Goal: Task Accomplishment & Management: Manage account settings

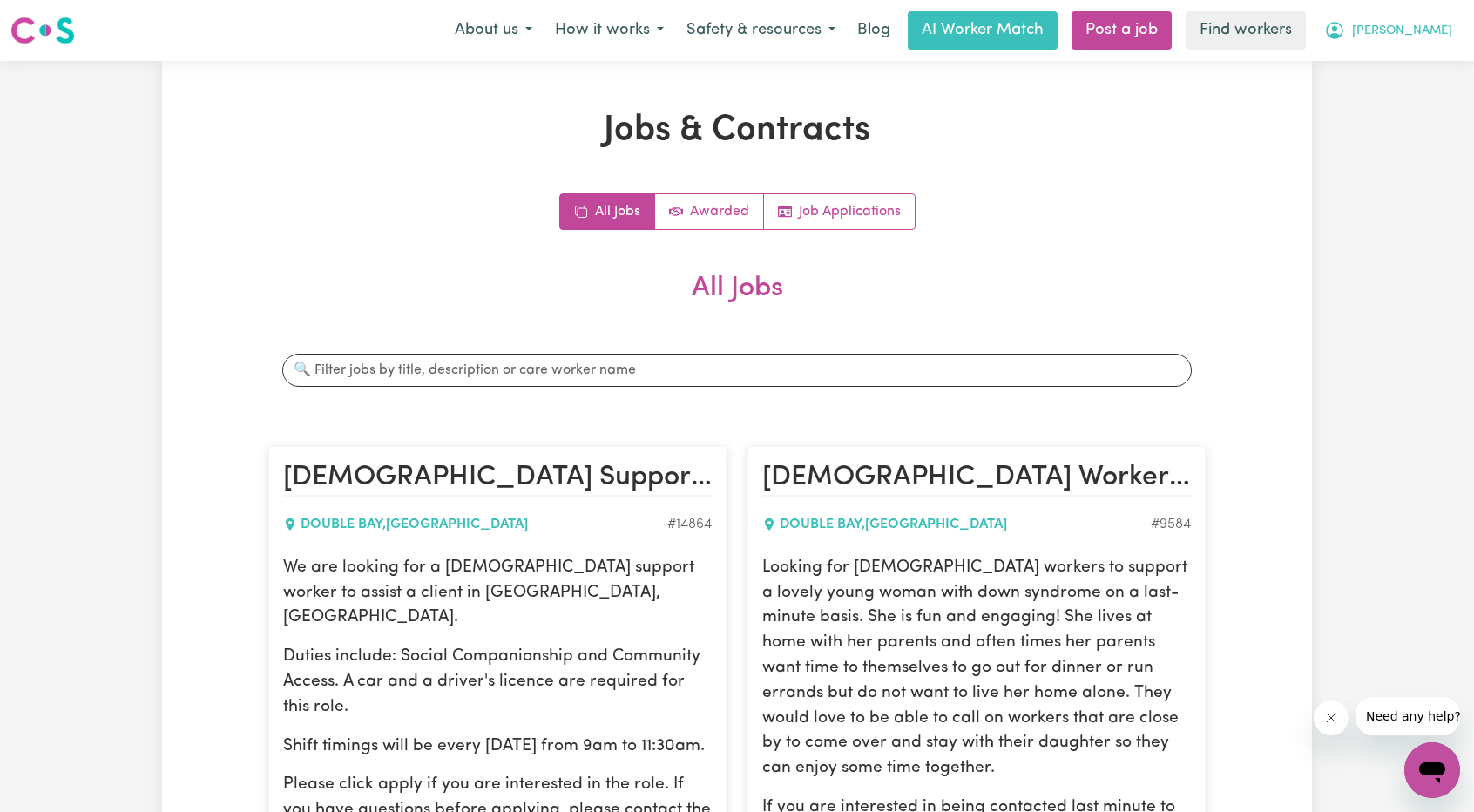
drag, startPoint x: 1438, startPoint y: 21, endPoint x: 1429, endPoint y: 31, distance: 13.5
click at [1438, 21] on button "[PERSON_NAME]" at bounding box center [1389, 29] width 151 height 36
click at [1384, 89] on link "Logout" at bounding box center [1394, 100] width 138 height 33
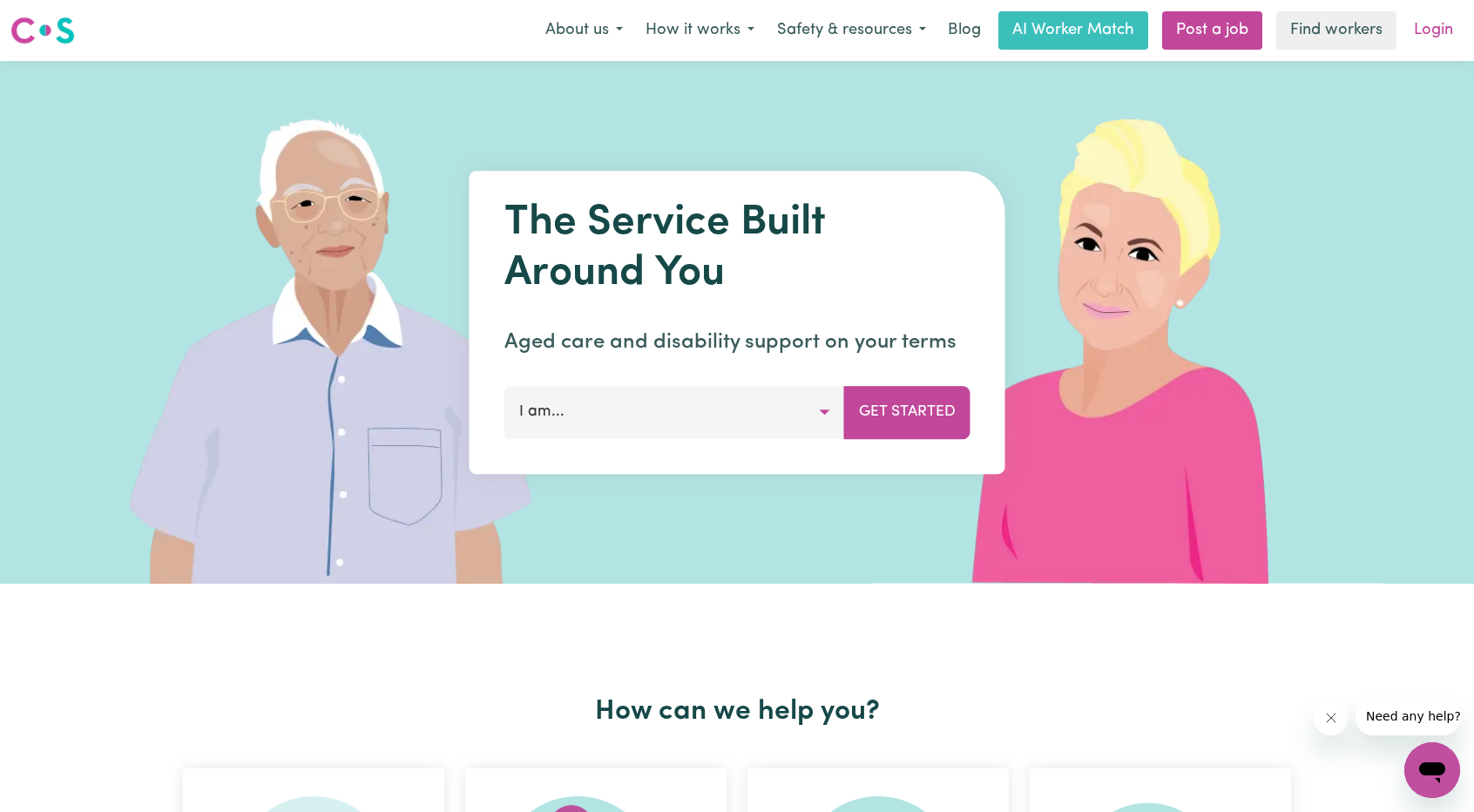
click at [1421, 41] on link "Login" at bounding box center [1433, 30] width 60 height 38
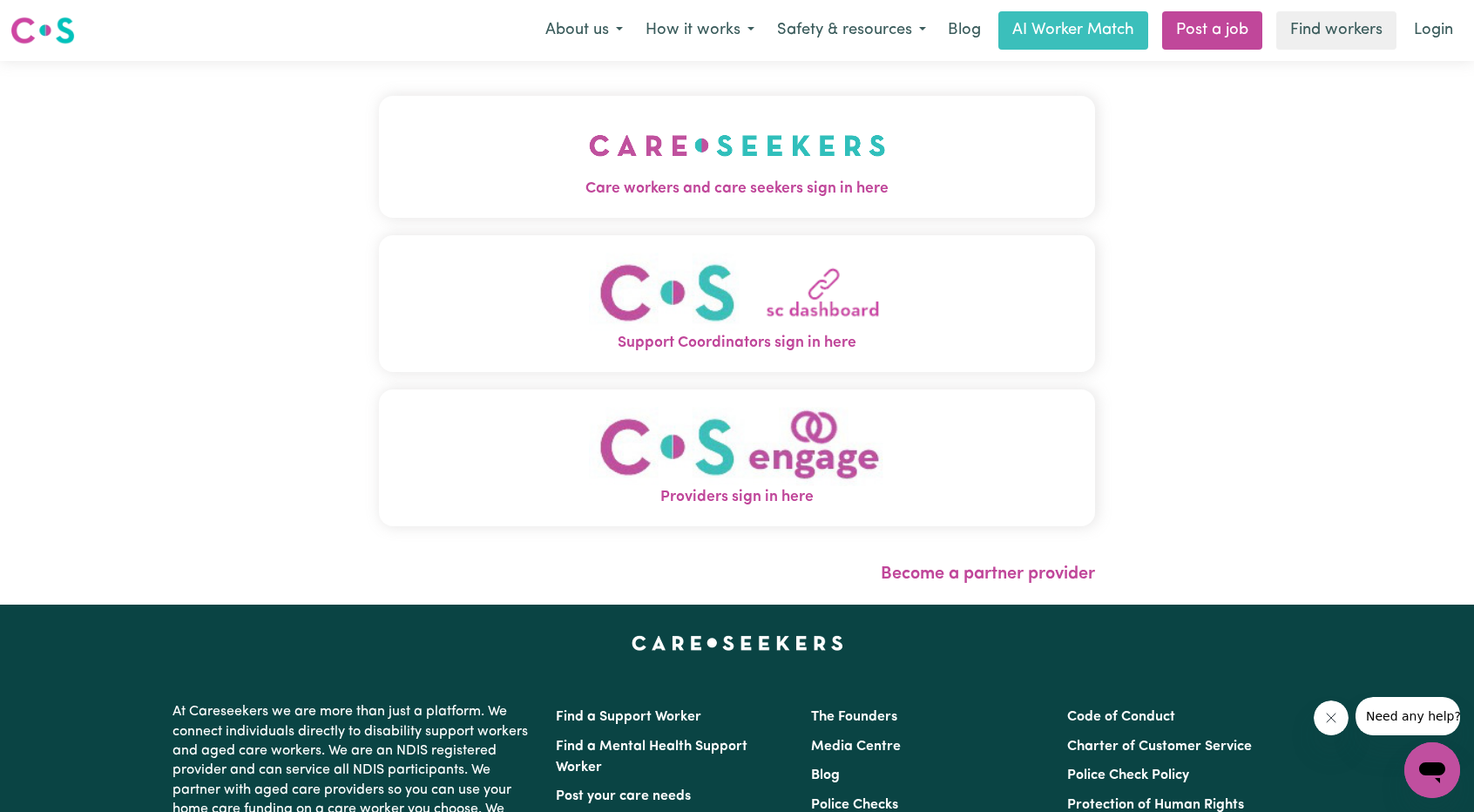
click at [545, 190] on span "Care workers and care seekers sign in here" at bounding box center [737, 189] width 716 height 23
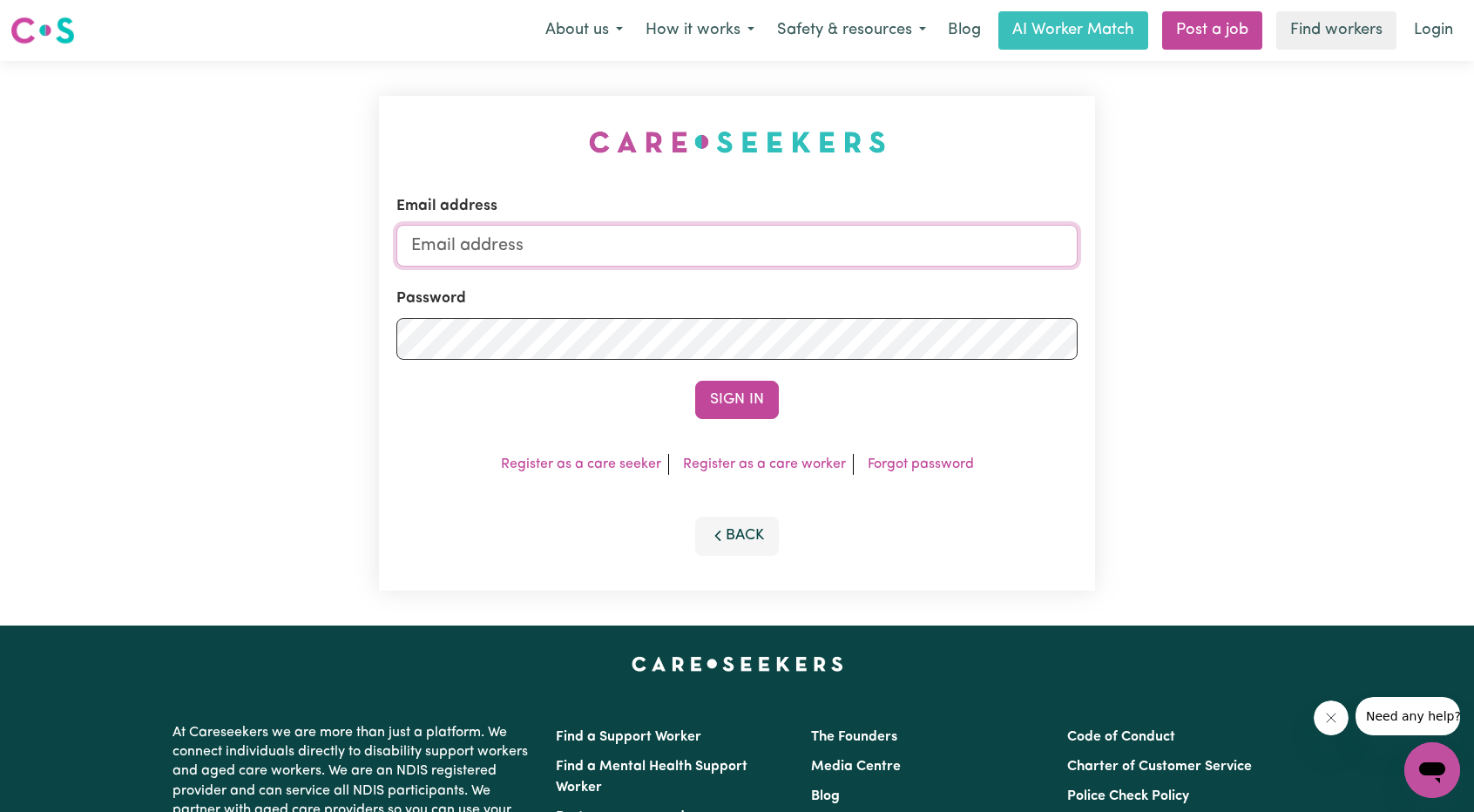
click at [662, 236] on input "Email address" at bounding box center [737, 246] width 681 height 42
drag, startPoint x: 502, startPoint y: 249, endPoint x: 881, endPoint y: 278, distance: 380.1
click at [878, 277] on form "Email address [EMAIL_ADDRESS][PERSON_NAME][DOMAIN_NAME] Password Sign In" at bounding box center [737, 306] width 681 height 224
type input "[EMAIL_ADDRESS][DOMAIN_NAME]"
click at [760, 409] on button "Sign In" at bounding box center [736, 399] width 83 height 38
